Goal: Task Accomplishment & Management: Manage account settings

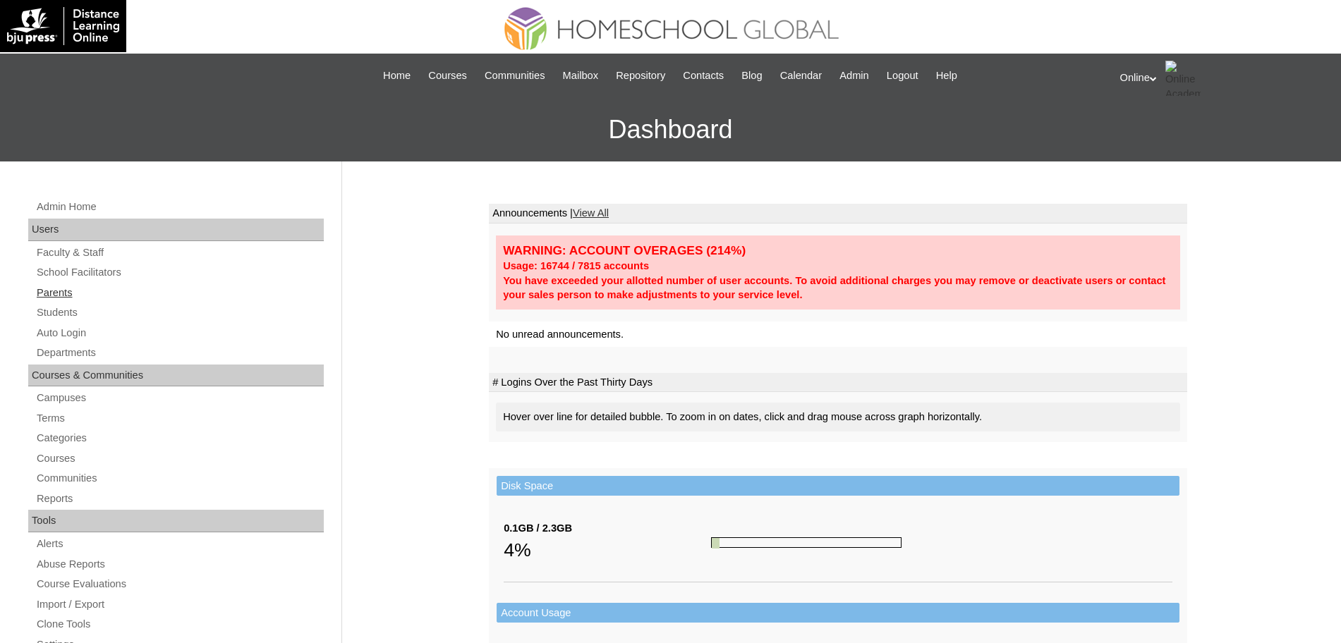
click at [60, 291] on link "Parents" at bounding box center [179, 293] width 289 height 18
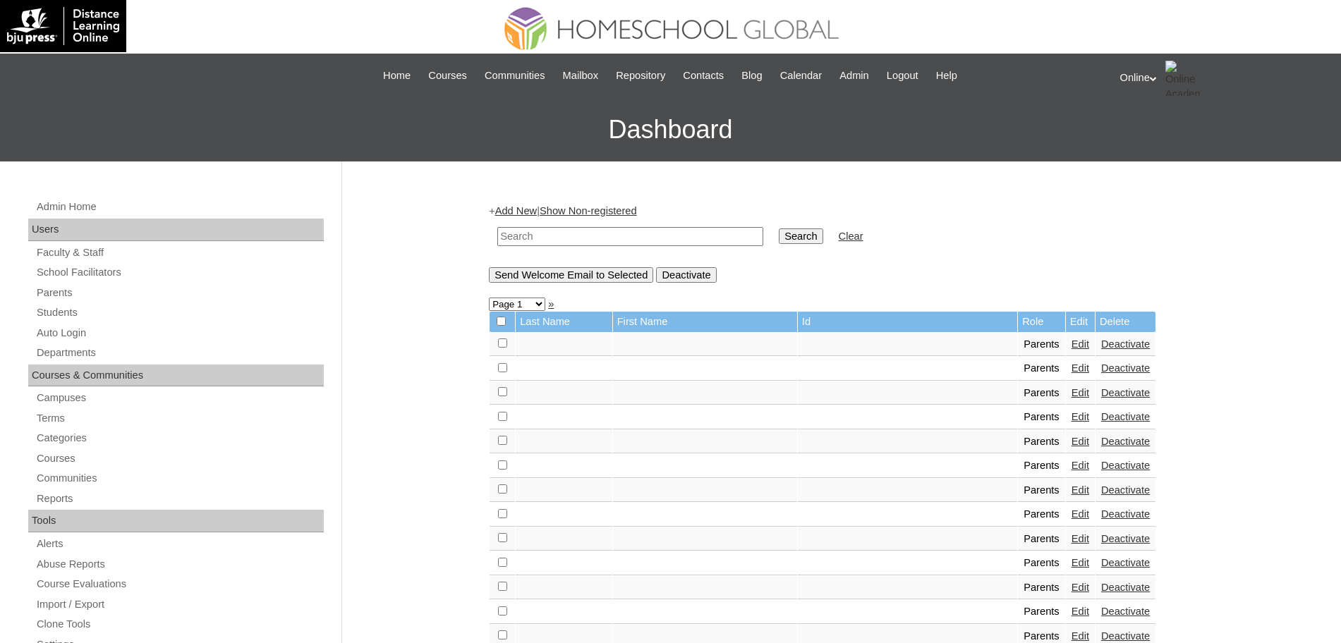
click at [569, 236] on input "text" at bounding box center [630, 236] width 266 height 19
paste input "HGP0206-OACAD2025"
type input "HGP0206-OACAD2025"
click at [779, 232] on input "Search" at bounding box center [801, 237] width 44 height 16
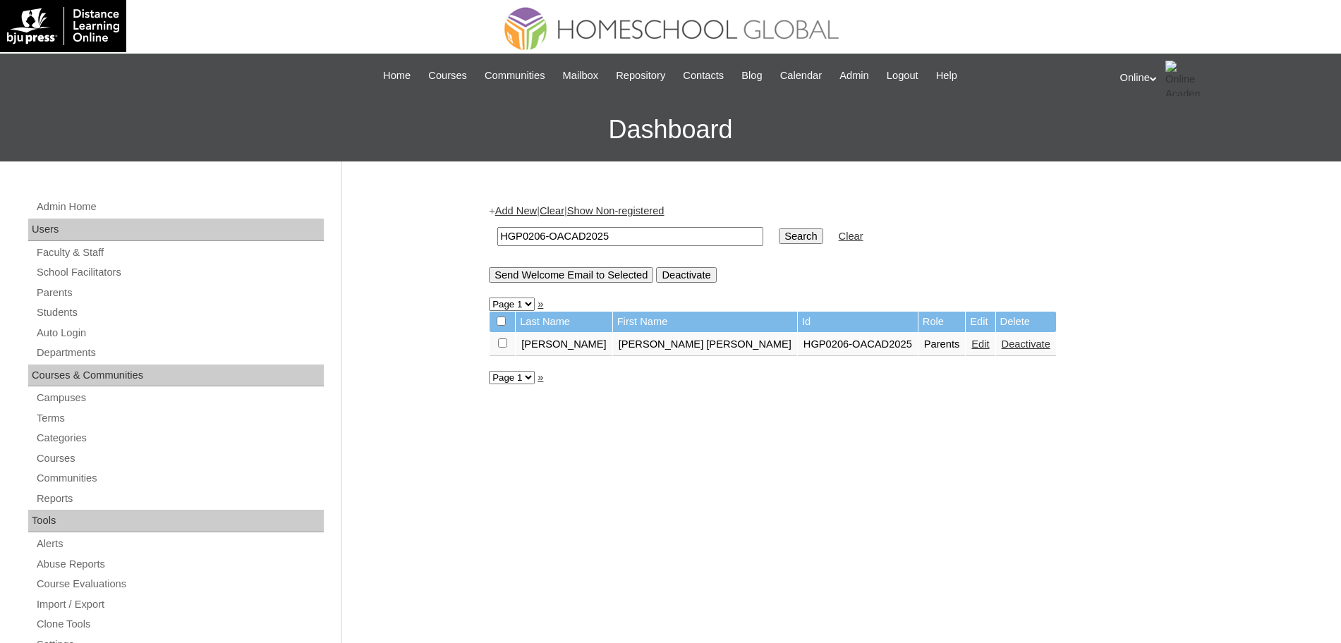
click at [972, 343] on link "Edit" at bounding box center [981, 344] width 18 height 11
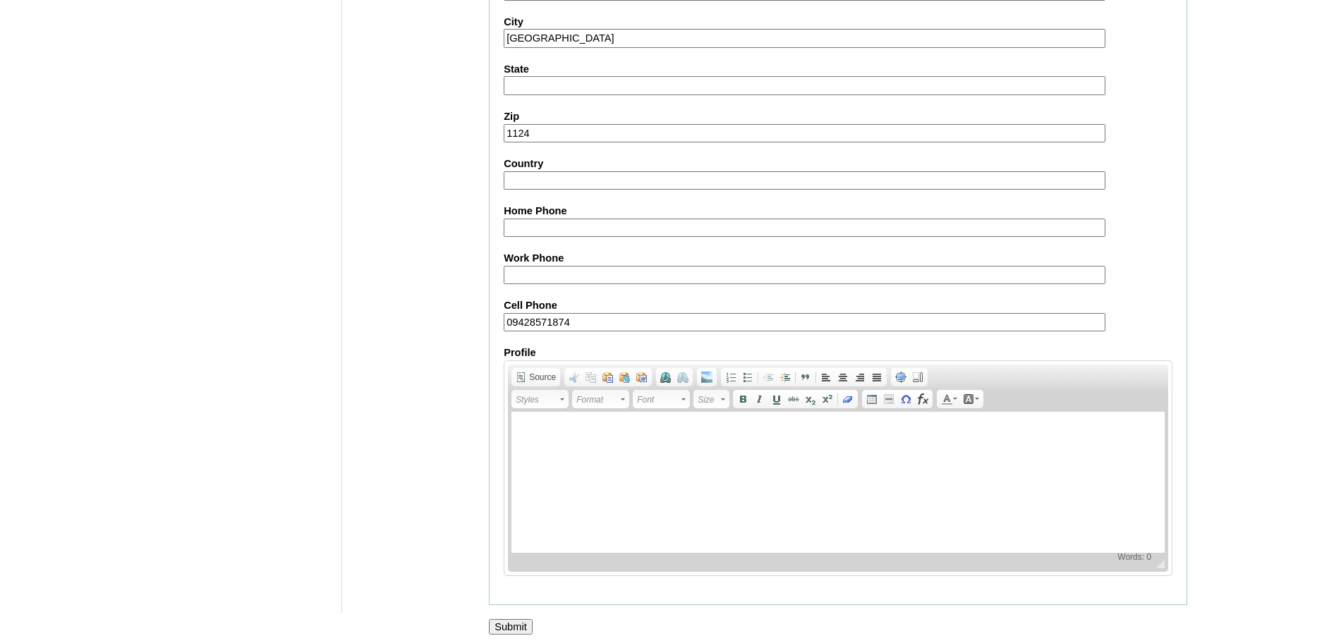
scroll to position [1210, 0]
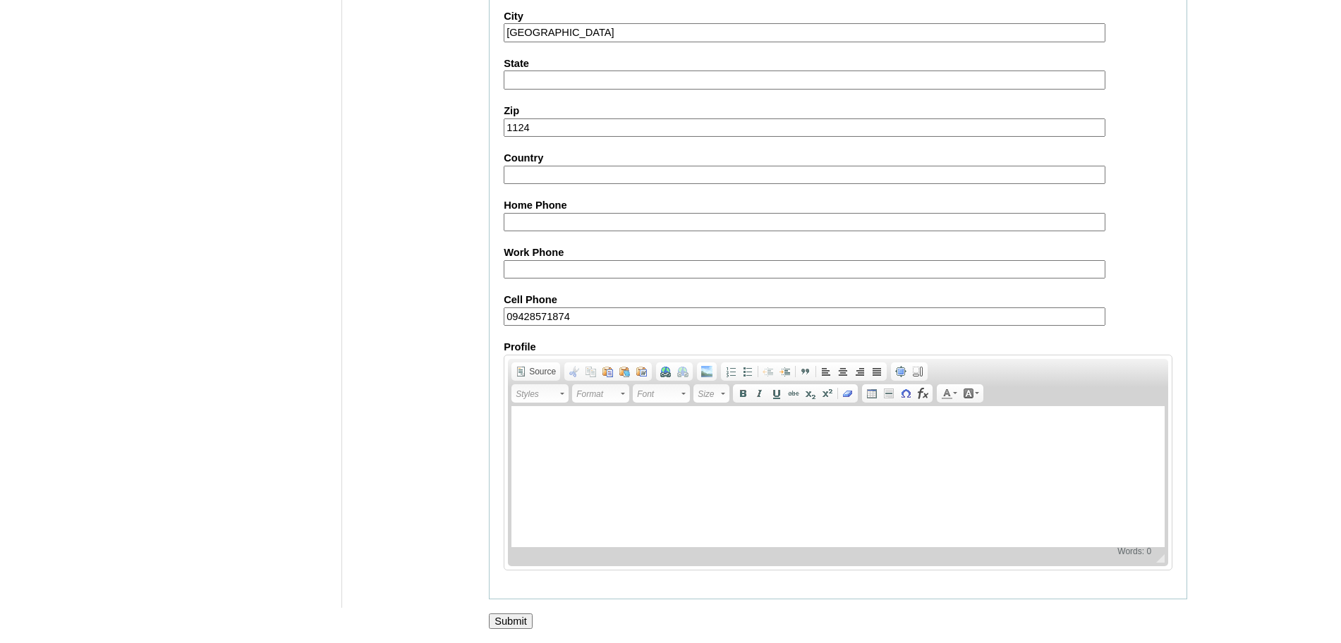
click at [514, 622] on input "Submit" at bounding box center [511, 622] width 44 height 16
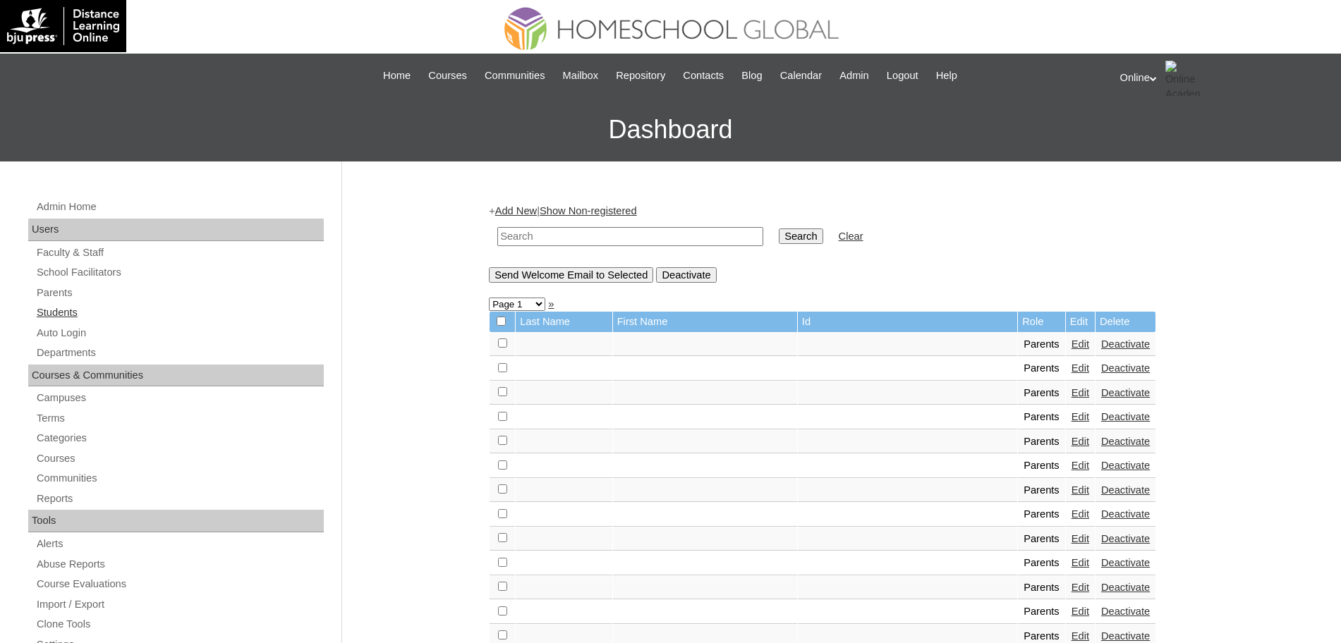
click at [66, 308] on link "Students" at bounding box center [179, 313] width 289 height 18
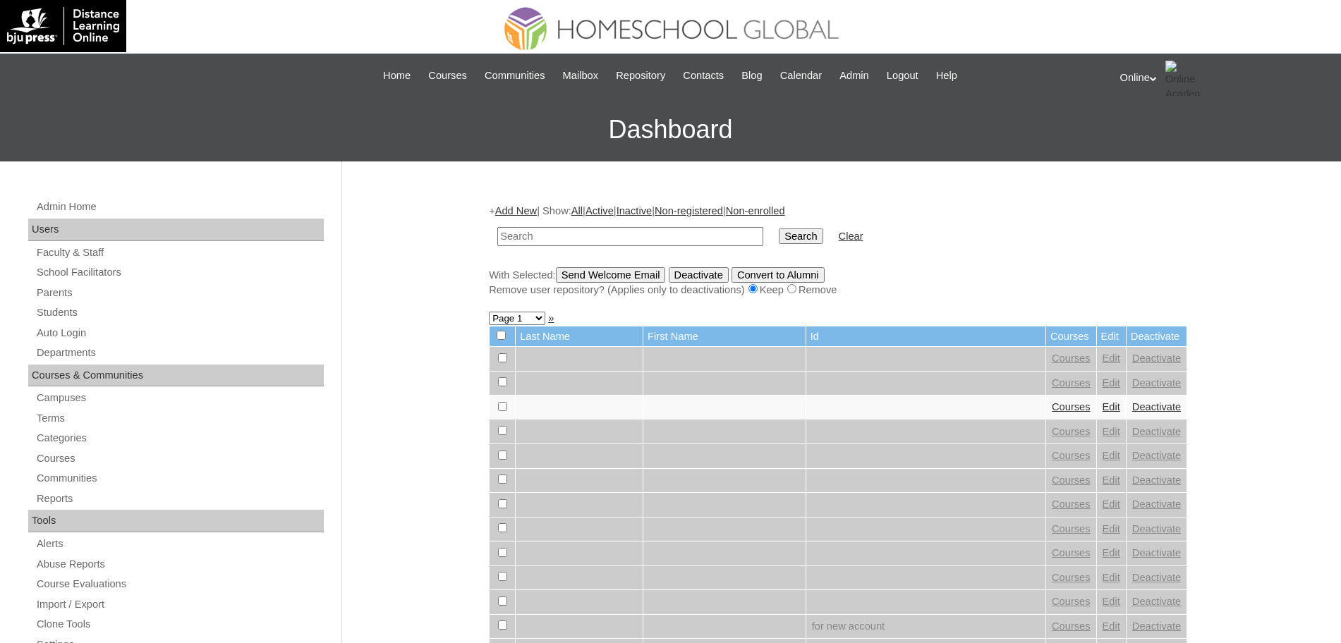
paste input "HG251OACAD2025"
type input "HG251OACAD2025"
click at [779, 232] on input "Search" at bounding box center [801, 237] width 44 height 16
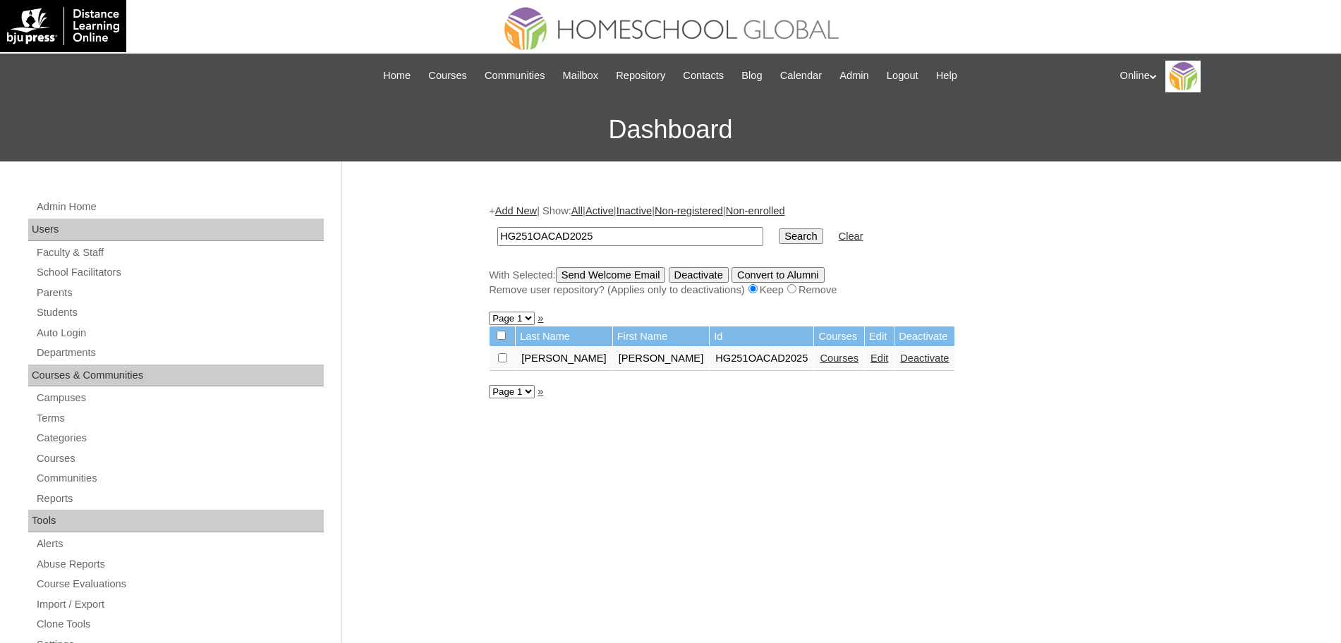
click at [871, 355] on link "Edit" at bounding box center [880, 358] width 18 height 11
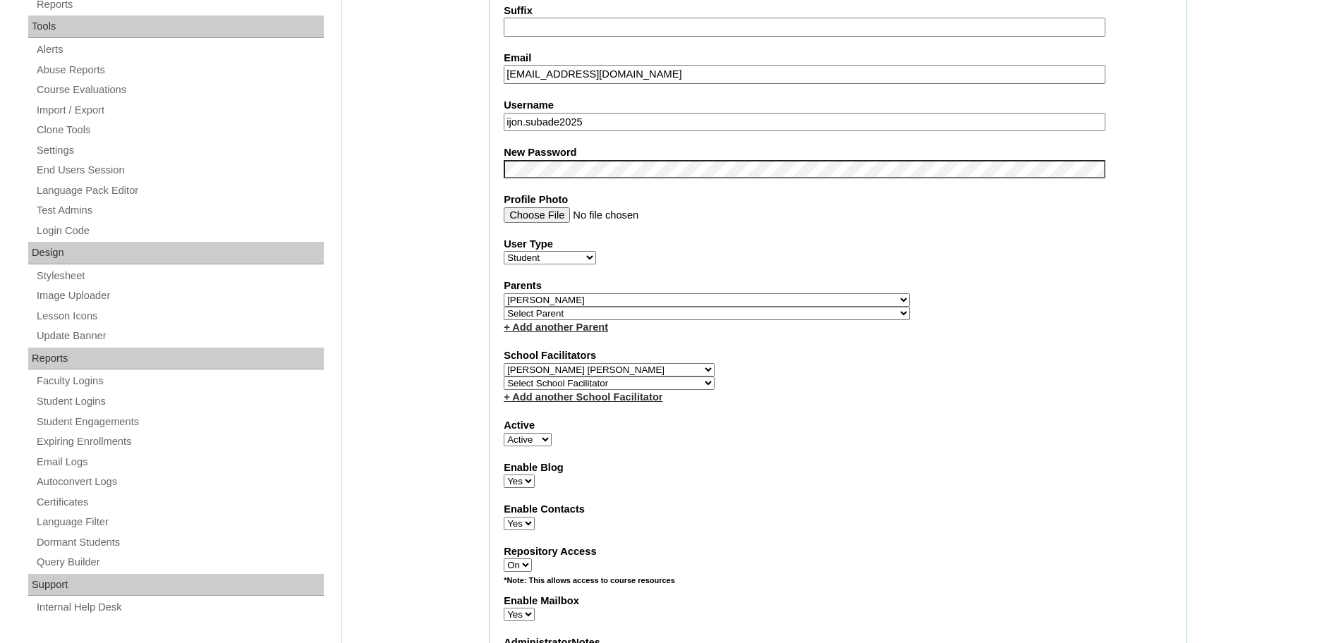
scroll to position [495, 0]
click at [746, 296] on select "Select Parent , , , , , , , , , , , , , , , , , , , , , , , , , , , , , , , , ,…" at bounding box center [707, 299] width 406 height 13
click at [504, 293] on select "Select Parent , , , , , , , , , , , , , , , , , , , , , , , , , , , , , , , , ,…" at bounding box center [707, 299] width 406 height 13
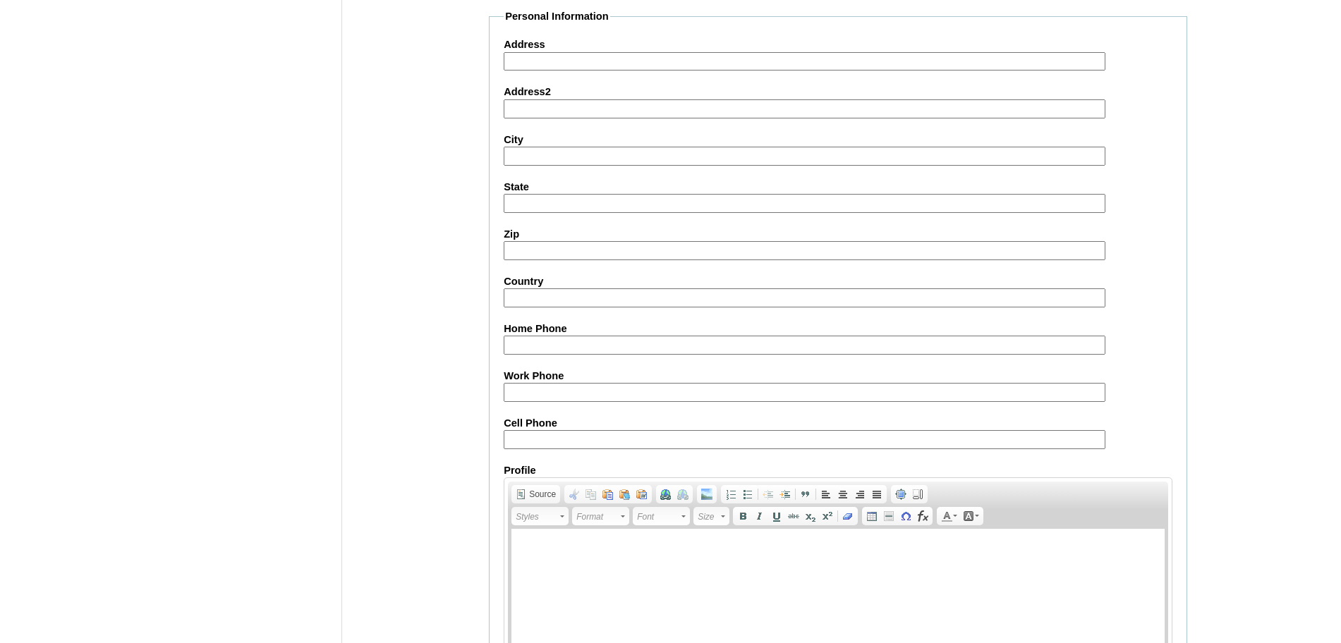
scroll to position [1520, 0]
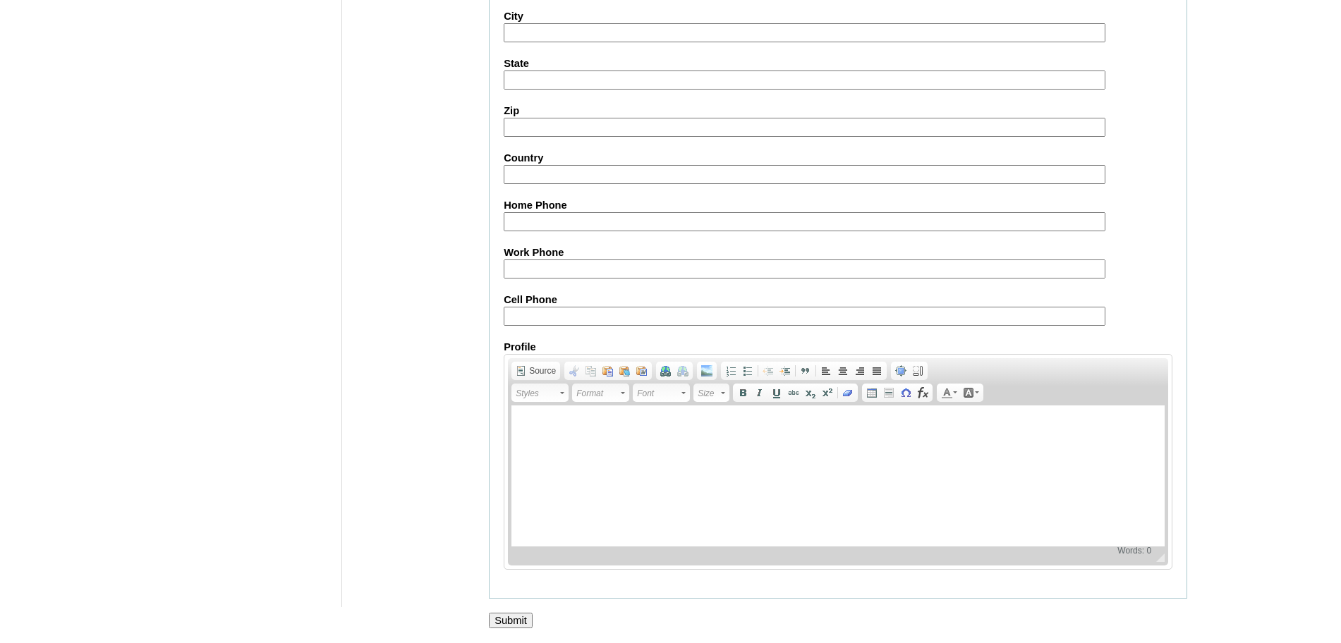
click at [514, 619] on input "Submit" at bounding box center [511, 621] width 44 height 16
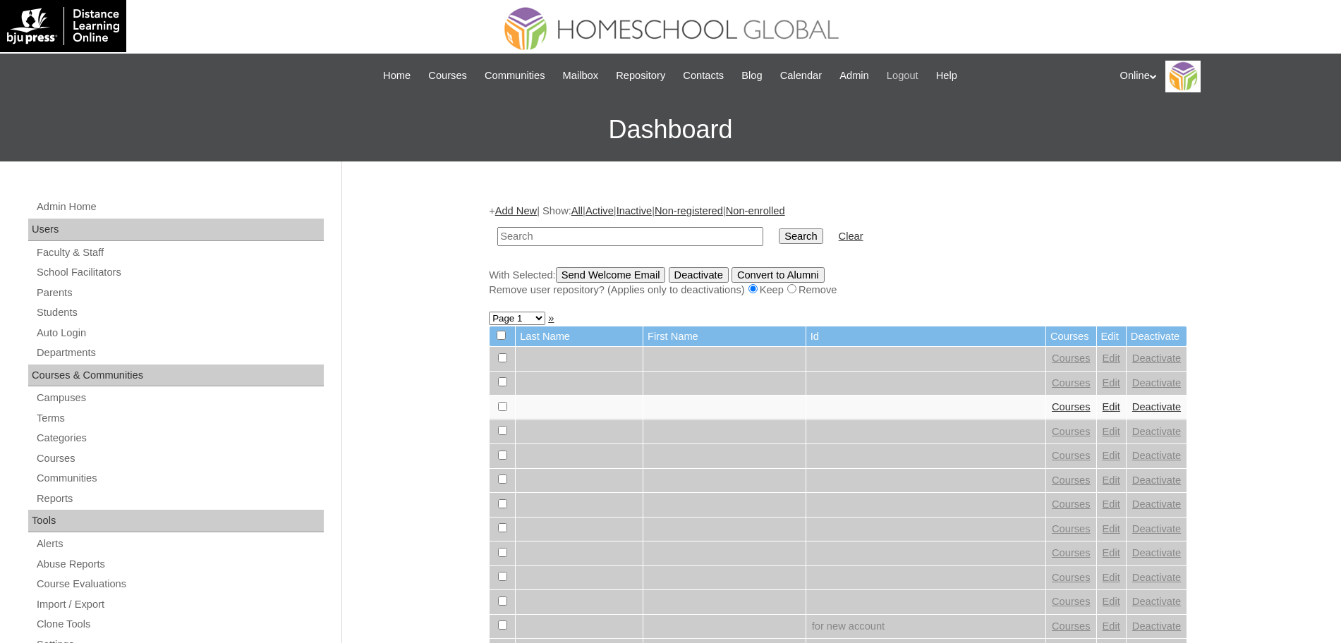
click at [919, 72] on span "Logout" at bounding box center [903, 76] width 32 height 16
